Goal: Task Accomplishment & Management: Complete application form

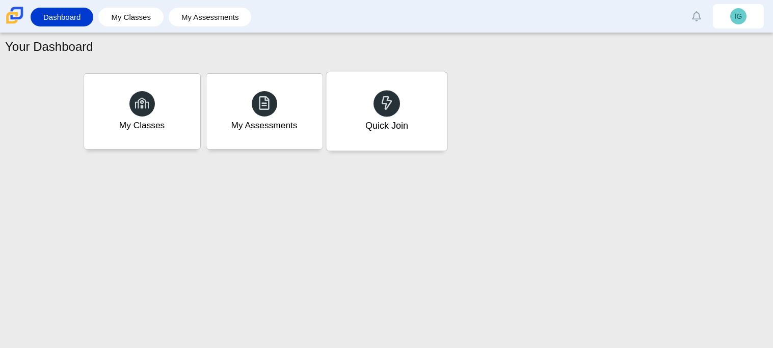
click at [388, 98] on icon at bounding box center [387, 103] width 14 height 14
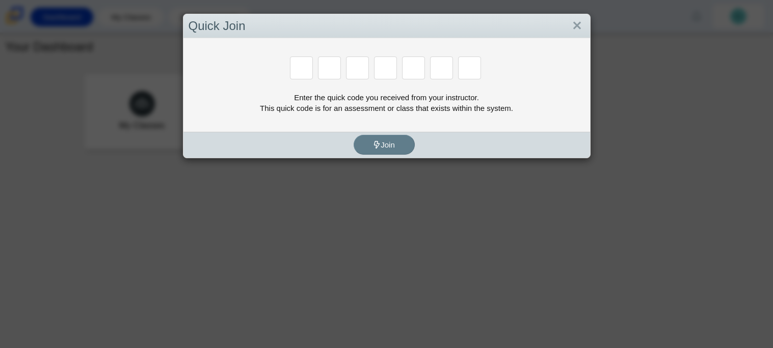
click at [387, 97] on div "Enter the quick code you received from your instructor. This quick code is for …" at bounding box center [386, 102] width 396 height 21
click at [301, 61] on input "Enter Access Code Digit 1" at bounding box center [301, 68] width 23 height 23
type input "x"
type input "d"
type input "5"
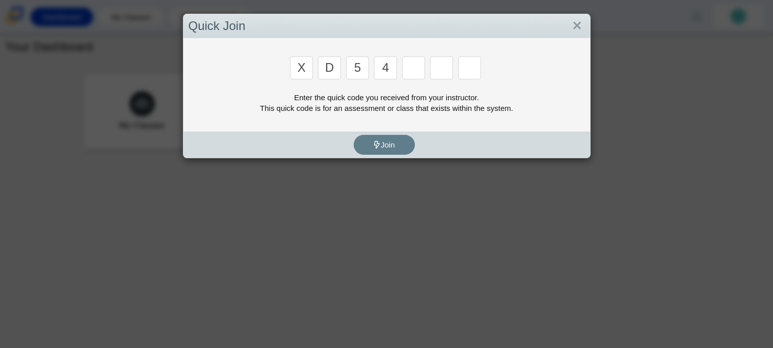
type input "4"
type input "v"
type input "u"
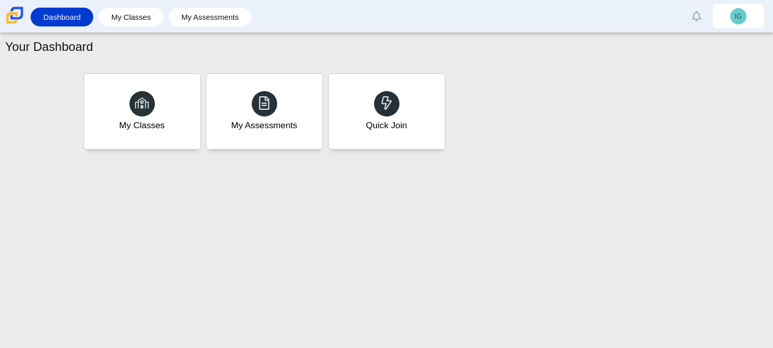
type input "t"
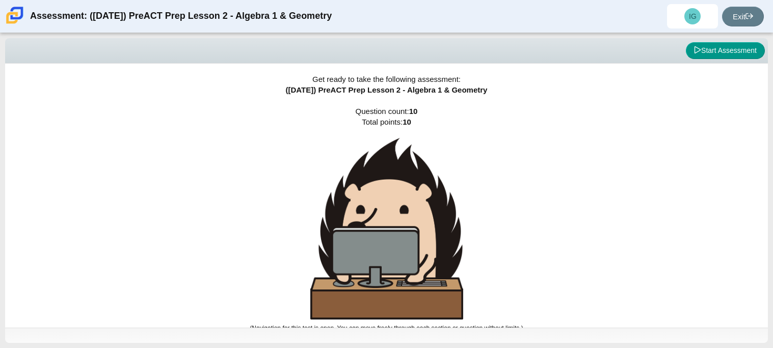
scroll to position [6, 0]
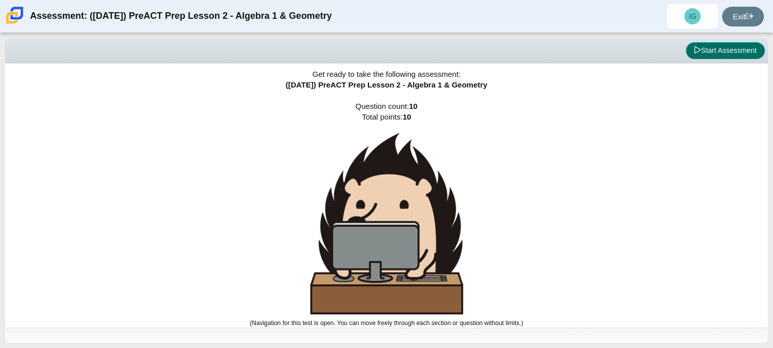
click at [701, 58] on button "Start Assessment" at bounding box center [725, 50] width 79 height 17
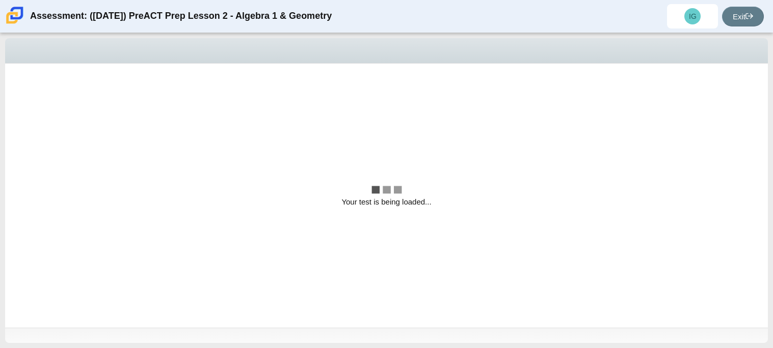
scroll to position [0, 0]
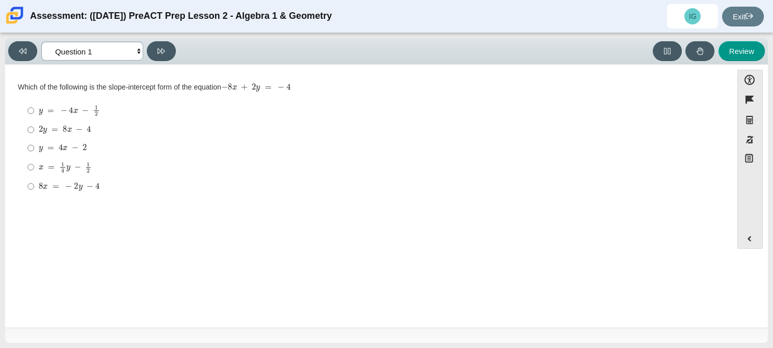
click at [98, 50] on select "Questions Question 1 Question 2 Question 3 Question 4 Question 5 Question 6 Que…" at bounding box center [92, 51] width 102 height 19
click at [41, 42] on select "Questions Question 1 Question 2 Question 3 Question 4 Question 5 Question 6 Que…" at bounding box center [92, 51] width 102 height 19
click at [110, 55] on select "Questions Question 1 Question 2 Question 3 Question 4 Question 5 Question 6 Que…" at bounding box center [92, 51] width 102 height 19
click at [41, 42] on select "Questions Question 1 Question 2 Question 3 Question 4 Question 5 Question 6 Que…" at bounding box center [92, 51] width 102 height 19
click at [114, 56] on select "Questions Question 1 Question 2 Question 3 Question 4 Question 5 Question 6 Que…" at bounding box center [92, 51] width 102 height 19
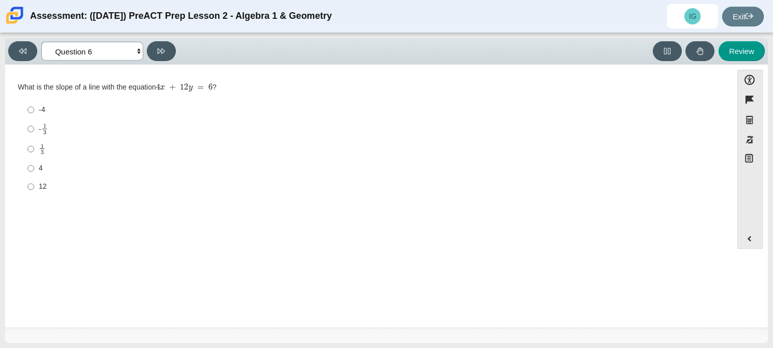
select select "ed62e223-81bd-4cbf-ab48-ab975844bd1f"
click at [41, 42] on select "Questions Question 1 Question 2 Question 3 Question 4 Question 5 Question 6 Que…" at bounding box center [92, 51] width 102 height 19
click at [31, 190] on input "-2 -2" at bounding box center [31, 188] width 7 height 18
radio input "true"
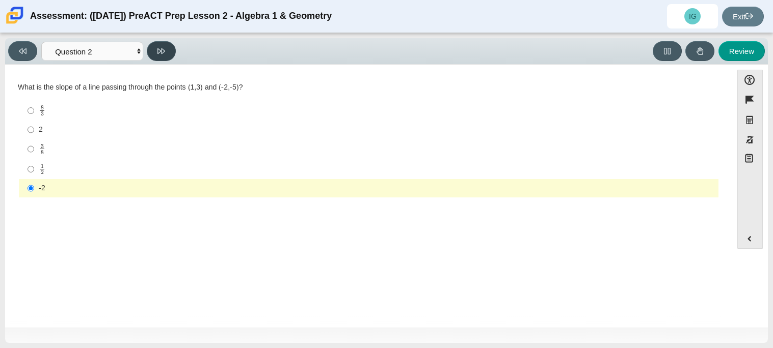
click at [159, 50] on icon at bounding box center [161, 51] width 8 height 8
select select "97f4f5fa-a52e-4fed-af51-565bfcdf47cb"
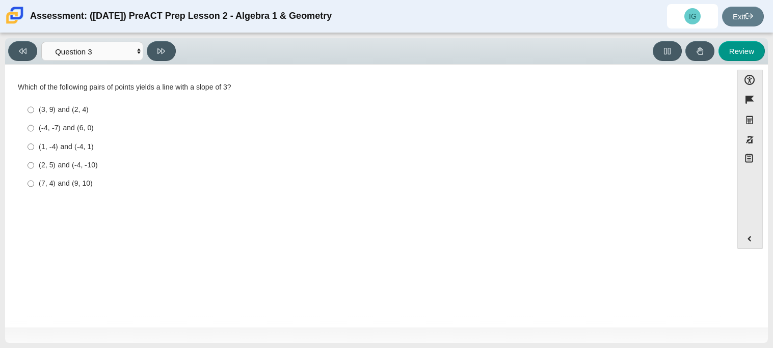
click at [74, 186] on div "(7, 4) and (9, 10)" at bounding box center [377, 184] width 676 height 10
click at [34, 186] on input "(7, 4) and (9, 10) (7, 4) and (9, 10)" at bounding box center [31, 184] width 7 height 18
radio input "true"
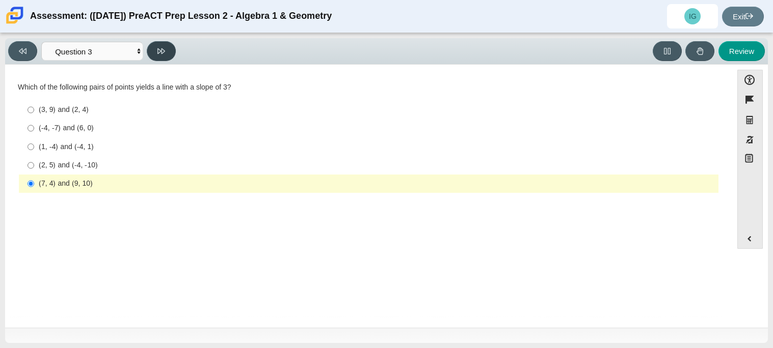
click at [167, 44] on button at bounding box center [161, 51] width 29 height 20
select select "89427bb7-e313-4f00-988f-8b8255897029"
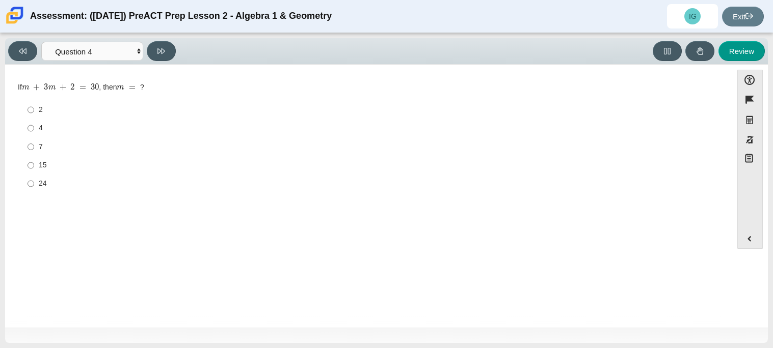
click at [37, 149] on label "7 7" at bounding box center [369, 147] width 698 height 18
click at [34, 149] on input "7 7" at bounding box center [31, 147] width 7 height 18
radio input "true"
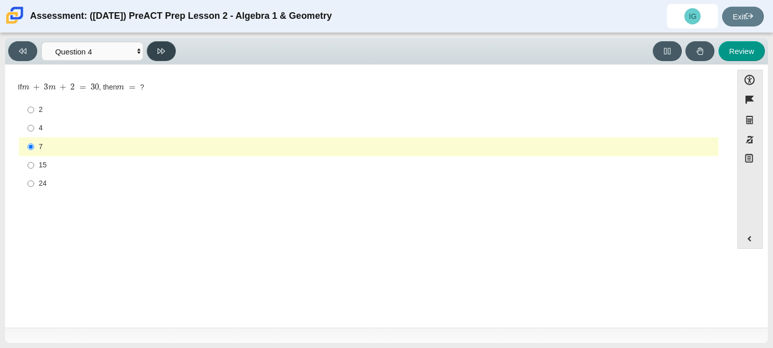
click at [165, 53] on icon at bounding box center [161, 51] width 8 height 8
select select "489dcffd-4e6a-49cf-a9d6-ad1d4a911a4e"
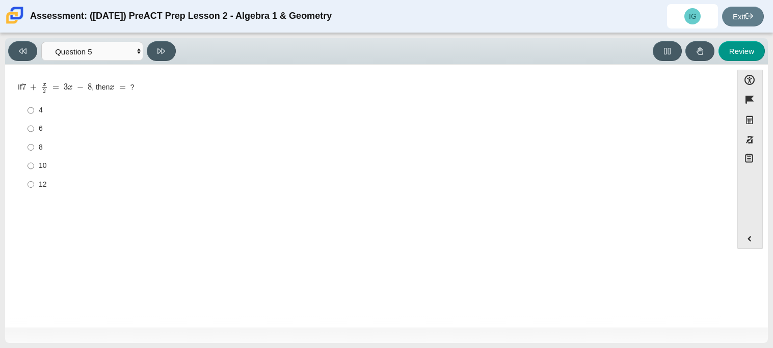
click at [53, 129] on div "6" at bounding box center [377, 129] width 676 height 10
click at [34, 129] on input "6 6" at bounding box center [31, 129] width 7 height 18
radio input "true"
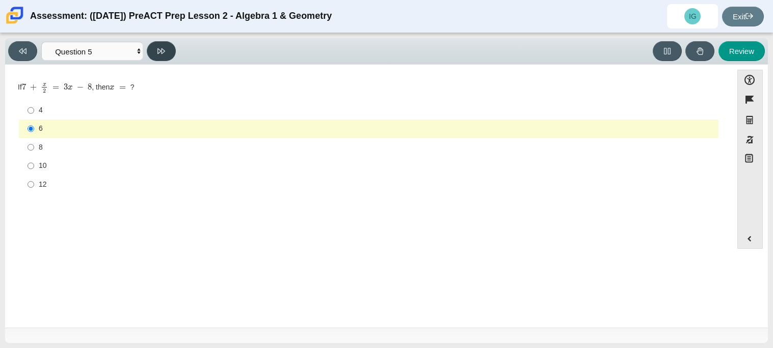
click at [161, 48] on icon at bounding box center [161, 51] width 8 height 8
select select "210571de-36a6-4d8e-a361-ceff8ef801dc"
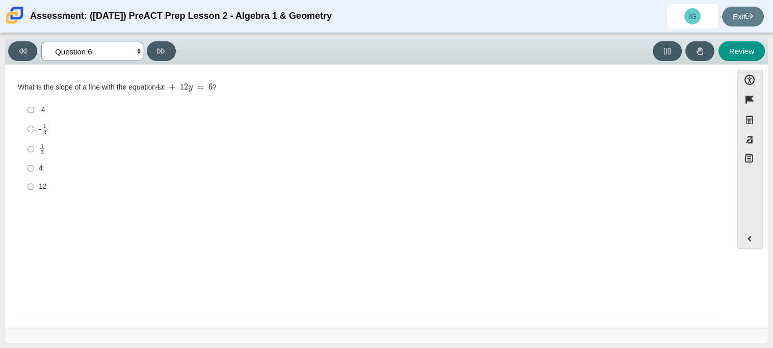
click at [118, 53] on select "Questions Question 1 Question 2 Question 3 Question 4 Question 5 Question 6 Que…" at bounding box center [92, 51] width 102 height 19
click at [24, 169] on label "4 4" at bounding box center [369, 168] width 698 height 18
click at [28, 169] on input "4 4" at bounding box center [31, 168] width 7 height 18
radio input "true"
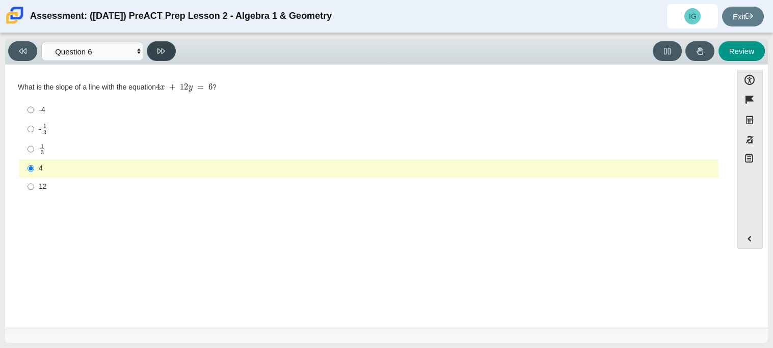
click at [156, 56] on button at bounding box center [161, 51] width 29 height 20
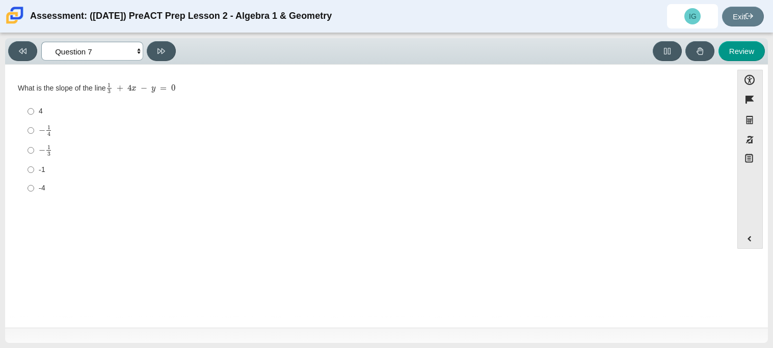
click at [132, 58] on select "Questions Question 1 Question 2 Question 3 Question 4 Question 5 Question 6 Que…" at bounding box center [92, 51] width 102 height 19
click at [41, 42] on select "Questions Question 1 Question 2 Question 3 Question 4 Question 5 Question 6 Que…" at bounding box center [92, 51] width 102 height 19
click at [110, 56] on select "Questions Question 1 Question 2 Question 3 Question 4 Question 5 Question 6 Que…" at bounding box center [92, 51] width 102 height 19
select select "ec95ace6-bebc-42b8-9428-40567494d4da"
click at [41, 42] on select "Questions Question 1 Question 2 Question 3 Question 4 Question 5 Question 6 Que…" at bounding box center [92, 51] width 102 height 19
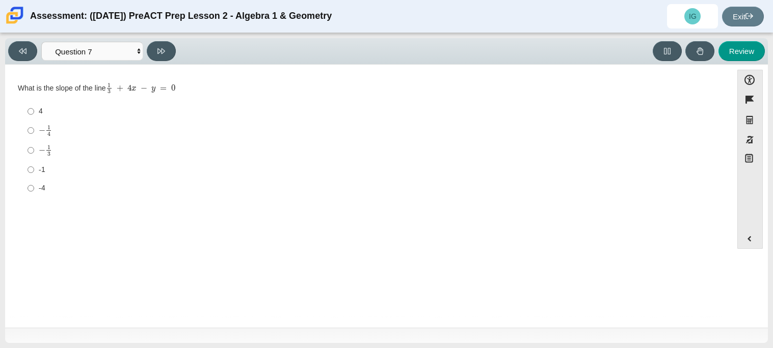
click at [60, 102] on label "4 4" at bounding box center [369, 111] width 698 height 18
click at [34, 102] on input "4 4" at bounding box center [31, 111] width 7 height 18
radio input "true"
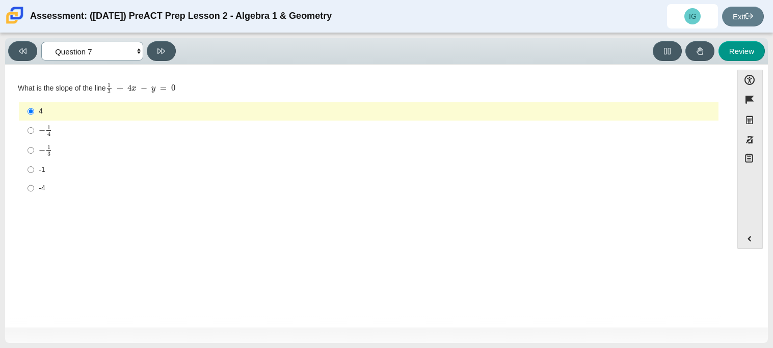
click at [96, 45] on select "Questions Question 1 Question 2 Question 3 Question 4 Question 5 Question 6 Que…" at bounding box center [92, 51] width 102 height 19
click at [173, 47] on button at bounding box center [161, 51] width 29 height 20
select select "ce81fe10-bf29-4b5e-8bd7-4f47f2fed4d8"
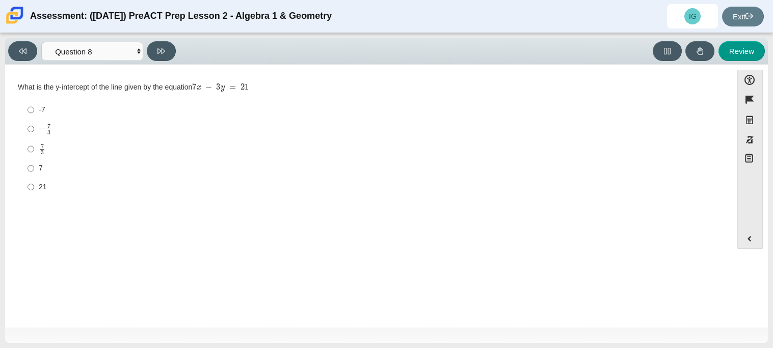
click at [58, 142] on label "7 3 7 thirds" at bounding box center [369, 149] width 698 height 20
click at [34, 142] on input "7 3 7 thirds" at bounding box center [31, 149] width 7 height 20
radio input "true"
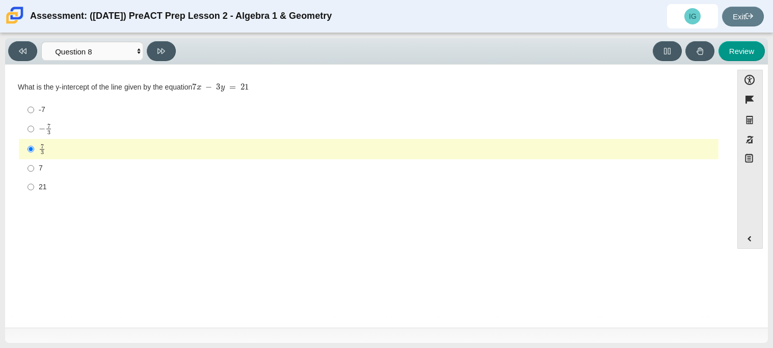
click at [61, 133] on div "− 7 3" at bounding box center [377, 129] width 676 height 12
click at [34, 133] on input "− 7 3 negative 7 thirds" at bounding box center [31, 129] width 7 height 20
radio input "true"
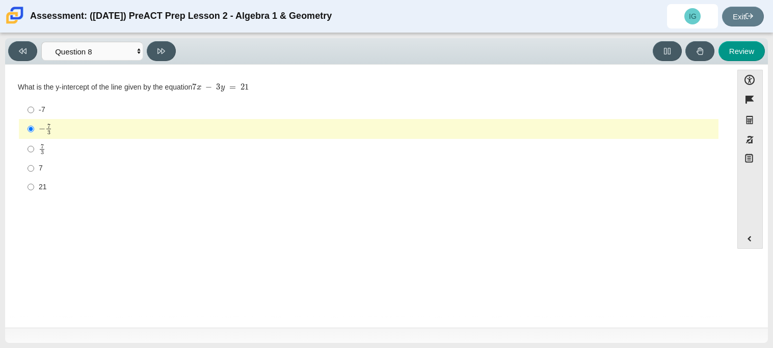
click at [61, 133] on div "− 7 3" at bounding box center [377, 129] width 676 height 12
click at [34, 133] on input "− 7 3 negative 7 thirds" at bounding box center [31, 129] width 7 height 20
click at [708, 49] on button at bounding box center [699, 51] width 29 height 20
click at [119, 47] on select "Questions Question 1 Question 2 Question 3 Question 4 Question 5 Question 6 Que…" at bounding box center [92, 51] width 102 height 19
click at [338, 127] on div "− 7 3" at bounding box center [377, 129] width 676 height 12
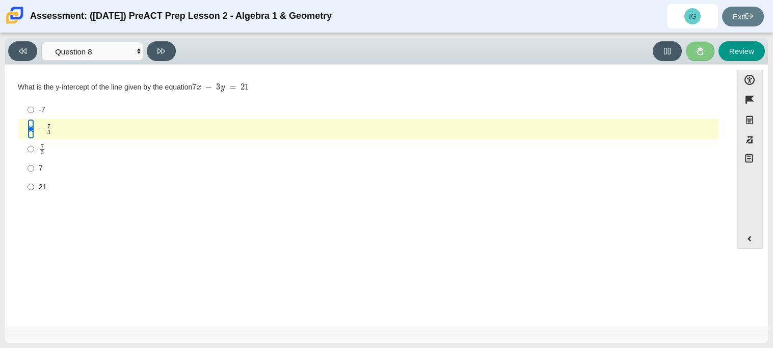
click at [34, 127] on input "− 7 3 negative 7 thirds" at bounding box center [31, 129] width 7 height 20
click at [708, 49] on button at bounding box center [699, 51] width 29 height 20
click at [757, 96] on button "Flag item" at bounding box center [749, 100] width 25 height 20
click at [97, 54] on select "Questions Question 1 Question 2 Question 3 Question 4 Question 5 Question 6 Que…" at bounding box center [92, 51] width 102 height 19
click at [41, 42] on select "Questions Question 1 Question 2 Question 3 Question 4 Question 5 Question 6 Que…" at bounding box center [92, 51] width 102 height 19
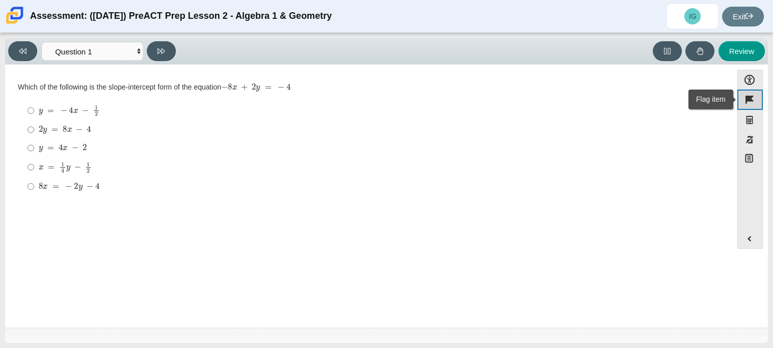
click at [756, 100] on button "Flag item" at bounding box center [749, 100] width 25 height 20
click at [86, 48] on select "Questions Question 1 Question 2 Question 3 Question 4 Question 5 Question 6 Que…" at bounding box center [92, 51] width 102 height 19
select select "ec95ace6-bebc-42b8-9428-40567494d4da"
click at [41, 42] on select "Questions Question 1 Question 2 Question 3 Question 4 Question 5 Question 6 Que…" at bounding box center [92, 51] width 102 height 19
click at [96, 166] on div "-1" at bounding box center [377, 170] width 676 height 10
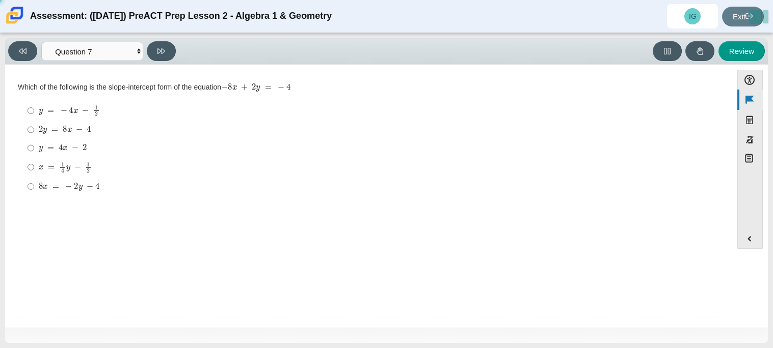
click at [34, 166] on input "-1 -1" at bounding box center [31, 169] width 7 height 18
radio input "true"
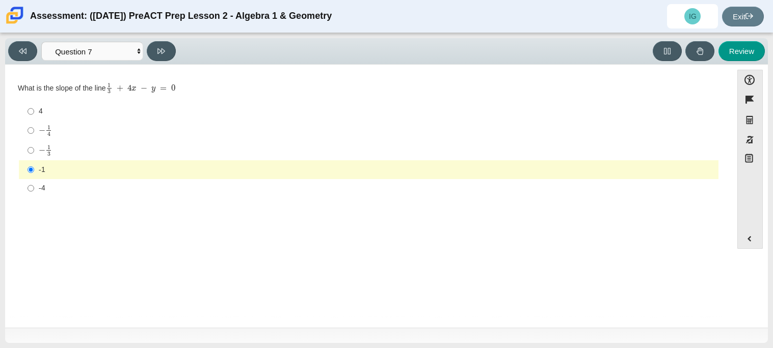
click at [62, 103] on label "4 4" at bounding box center [369, 111] width 698 height 18
click at [34, 103] on input "4 4" at bounding box center [31, 111] width 7 height 18
radio input "true"
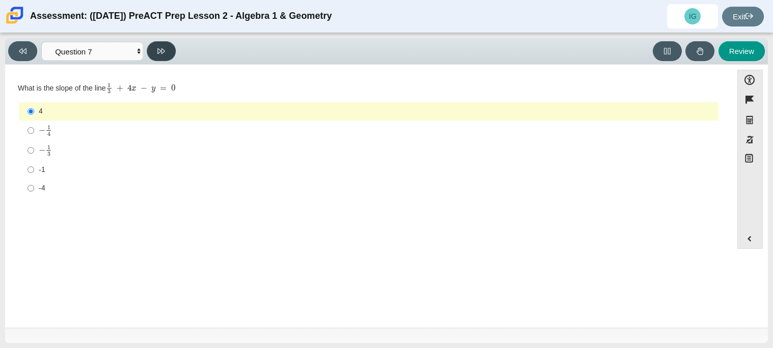
click at [165, 50] on button at bounding box center [161, 51] width 29 height 20
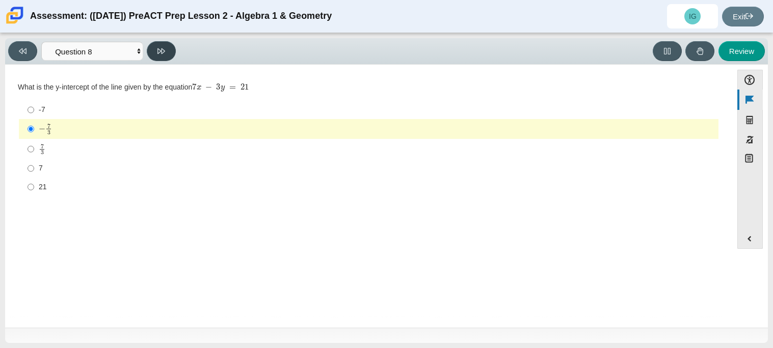
click at [160, 55] on icon at bounding box center [161, 51] width 8 height 8
select select "14773eaf-2ca1-47ae-afe7-a624a56f34b3"
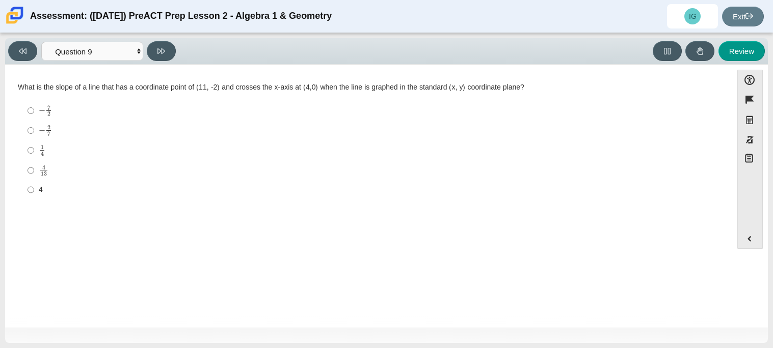
click at [48, 129] on mjx-c "Assessment items" at bounding box center [48, 127] width 3 height 4
click at [34, 129] on input "− 2 7 negative 2 sevenths" at bounding box center [31, 131] width 7 height 20
radio input "true"
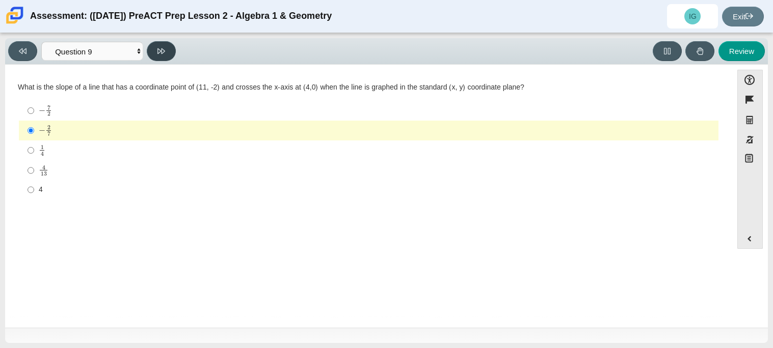
click at [163, 49] on icon at bounding box center [161, 51] width 8 height 8
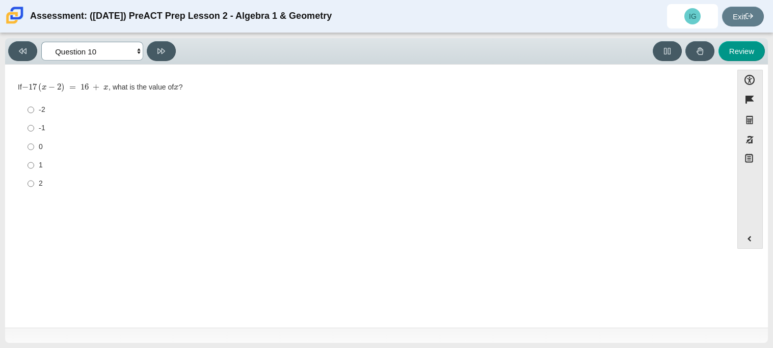
click at [76, 44] on select "Questions Question 1 Question 2 Question 3 Question 4 Question 5 Question 6 Que…" at bounding box center [92, 51] width 102 height 19
select select "bbf5d072-3e0b-44c4-9a12-6e7c9033f65b"
click at [41, 42] on select "Questions Question 1 Question 2 Question 3 Question 4 Question 5 Question 6 Que…" at bounding box center [92, 51] width 102 height 19
click at [83, 139] on mjx-container "y = 4 x − 2" at bounding box center [63, 147] width 48 height 19
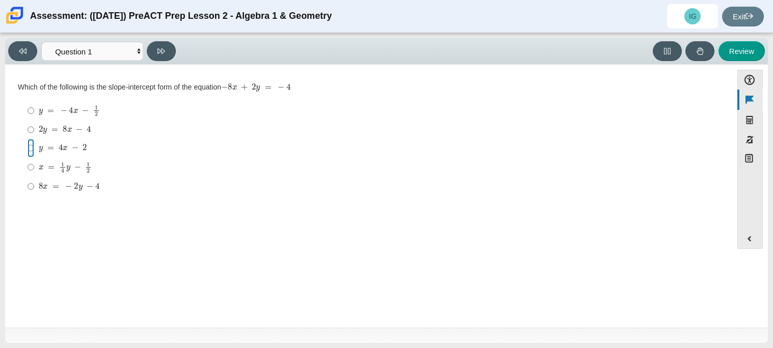
click at [34, 139] on input "y = 4 x − 2 y = 4 x − 2" at bounding box center [31, 148] width 7 height 18
radio input "true"
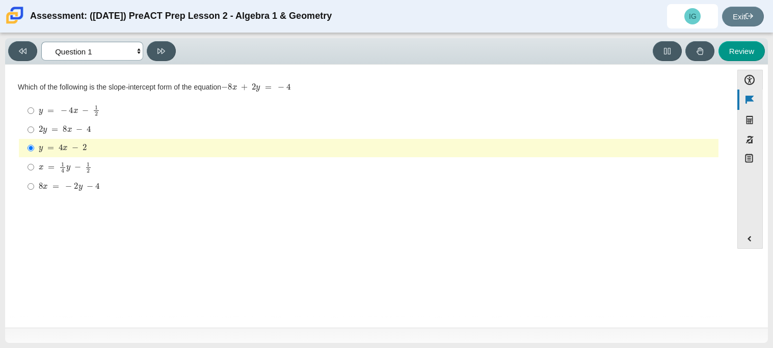
click at [110, 55] on select "Questions Question 1 Question 2 Question 3 Question 4 Question 5 Question 6 Que…" at bounding box center [92, 51] width 102 height 19
select select "96b71634-eacb-4f7e-8aef-411727d9bcba"
click at [41, 42] on select "Questions Question 1 Question 2 Question 3 Question 4 Question 5 Question 6 Que…" at bounding box center [92, 51] width 102 height 19
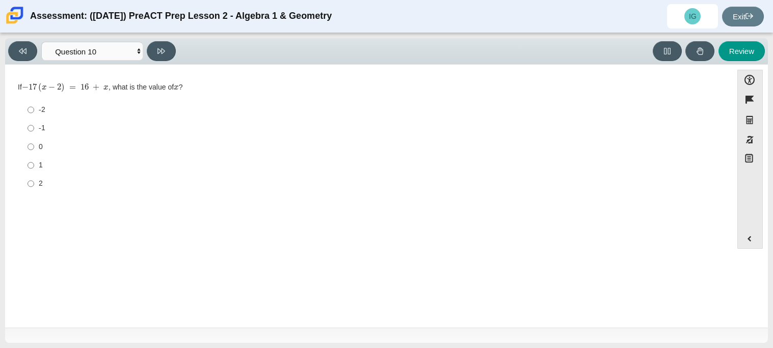
click at [45, 123] on label "-1 -1" at bounding box center [369, 128] width 698 height 18
click at [34, 123] on input "-1 -1" at bounding box center [31, 128] width 7 height 18
radio input "true"
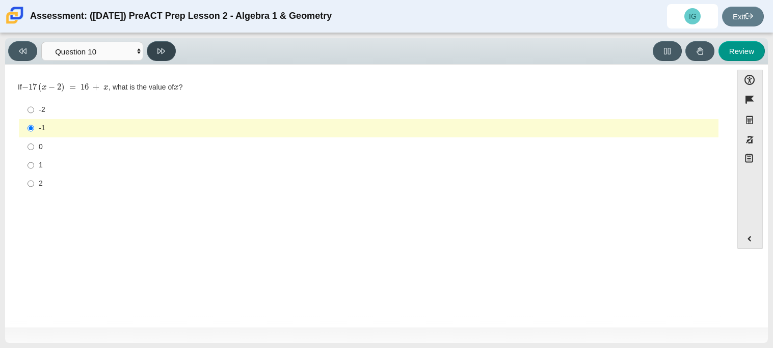
click at [160, 42] on button at bounding box center [161, 51] width 29 height 20
select select "review"
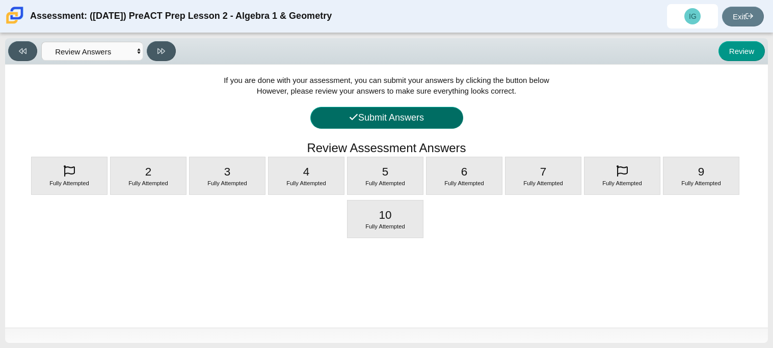
click at [377, 112] on button "Submit Answers" at bounding box center [386, 118] width 153 height 22
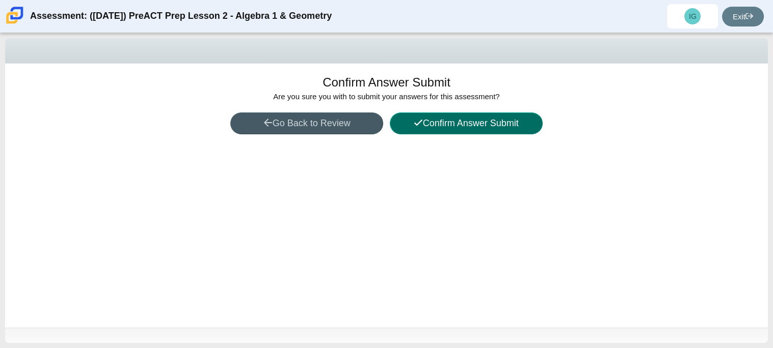
click at [448, 132] on button "Confirm Answer Submit" at bounding box center [466, 124] width 153 height 22
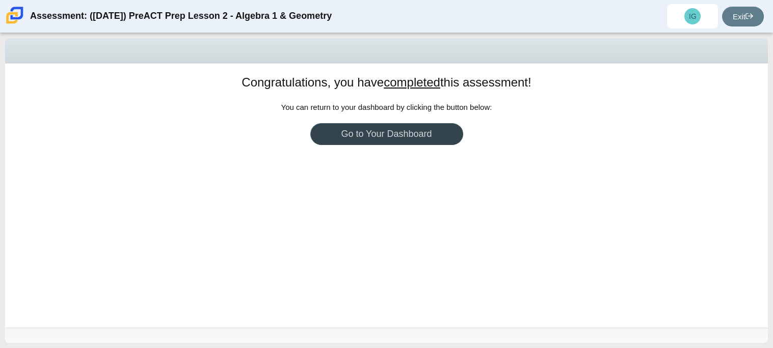
click at [448, 132] on link "Go to Your Dashboard" at bounding box center [386, 134] width 153 height 22
